Goal: Navigation & Orientation: Go to known website

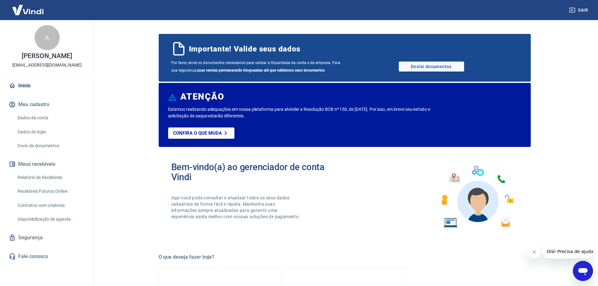
click at [33, 11] on img at bounding box center [28, 9] width 41 height 19
